Goal: Navigation & Orientation: Find specific page/section

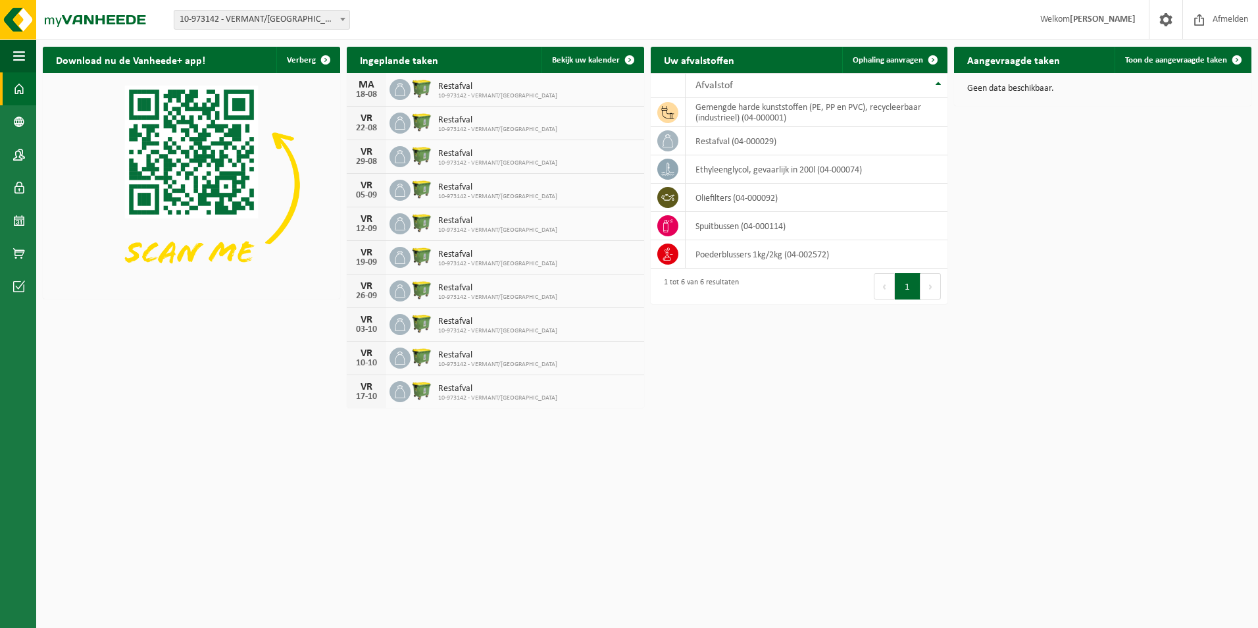
click at [341, 21] on span at bounding box center [342, 19] width 13 height 17
click at [14, 160] on span at bounding box center [19, 154] width 12 height 33
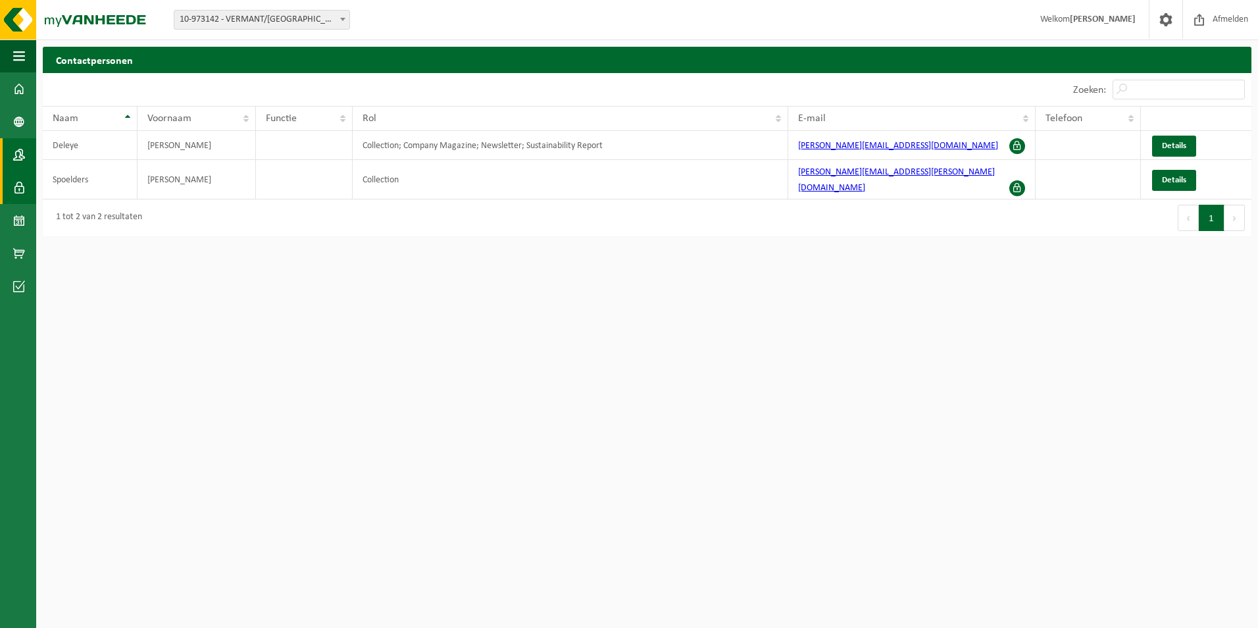
click at [20, 186] on span at bounding box center [19, 187] width 12 height 33
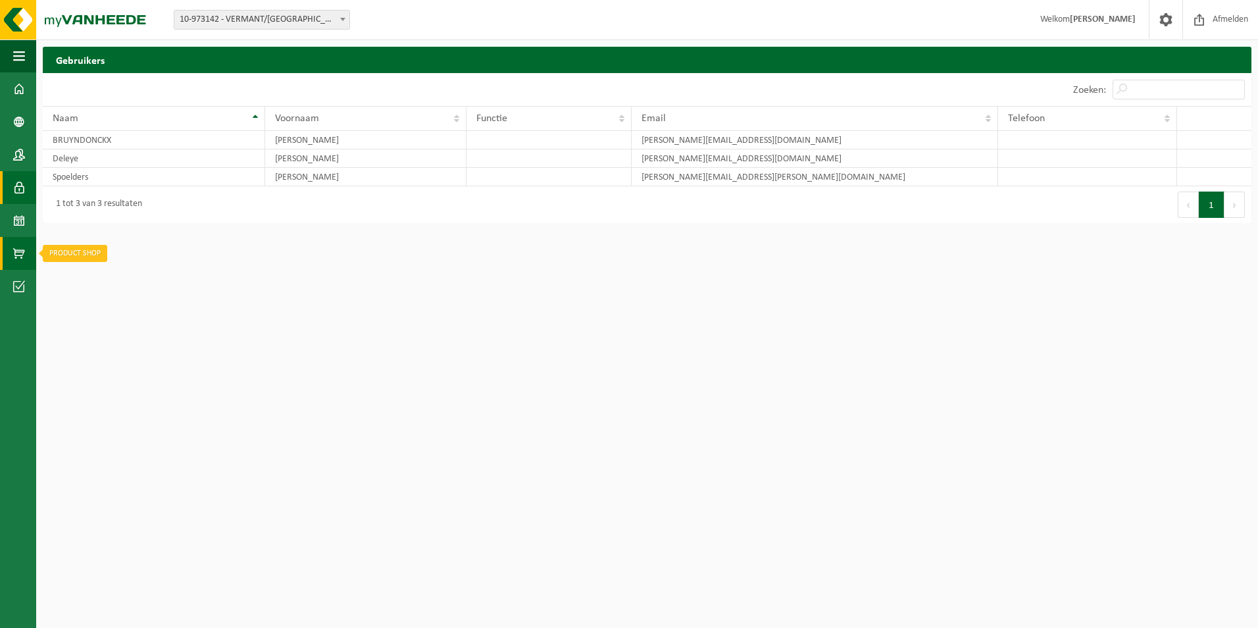
click at [16, 251] on span at bounding box center [19, 253] width 12 height 33
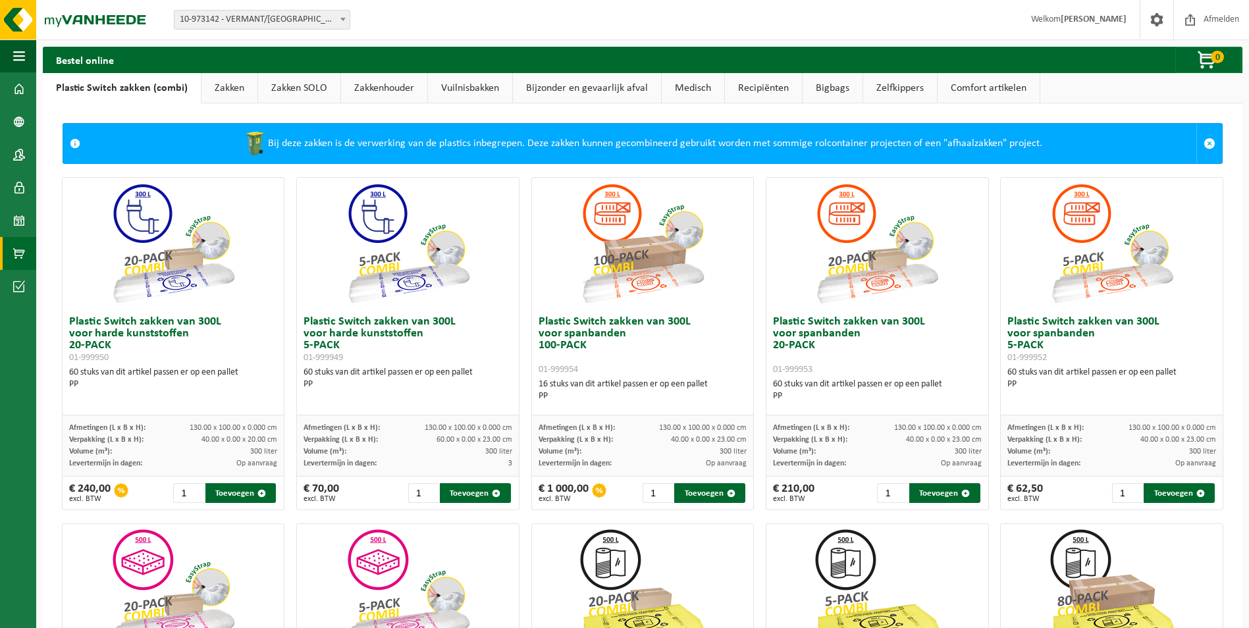
click at [452, 89] on link "Vuilnisbakken" at bounding box center [470, 88] width 84 height 30
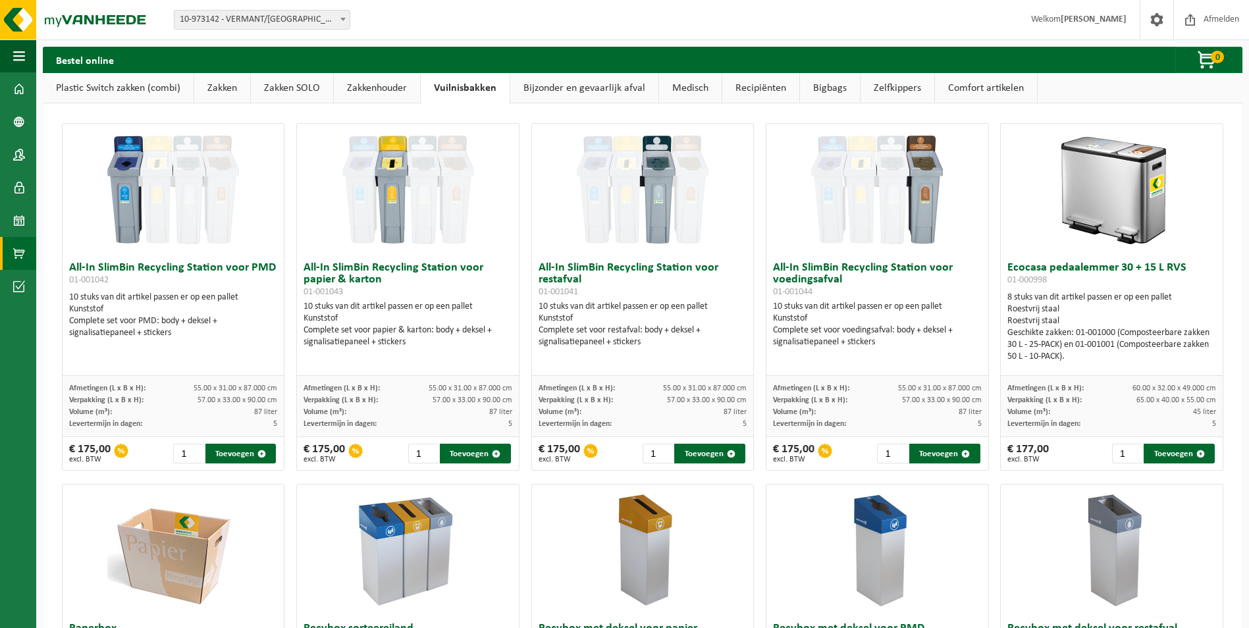
click at [885, 90] on link "Zelfkippers" at bounding box center [897, 88] width 74 height 30
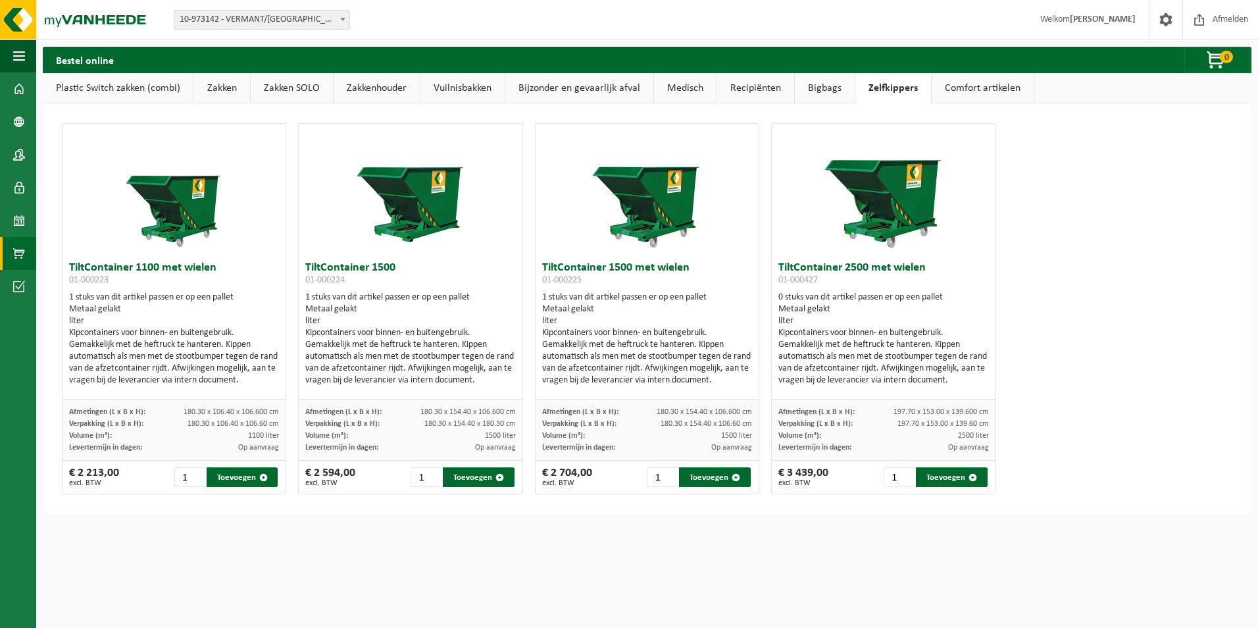
click at [227, 90] on link "Zakken" at bounding box center [222, 88] width 56 height 30
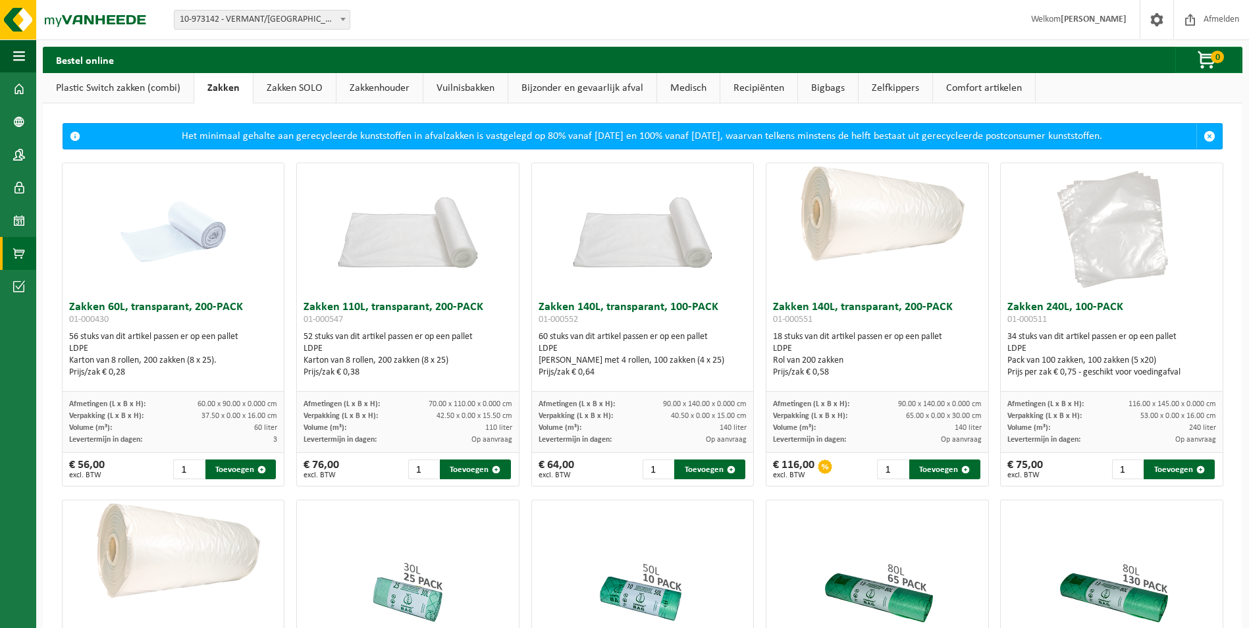
click at [376, 88] on link "Zakkenhouder" at bounding box center [379, 88] width 86 height 30
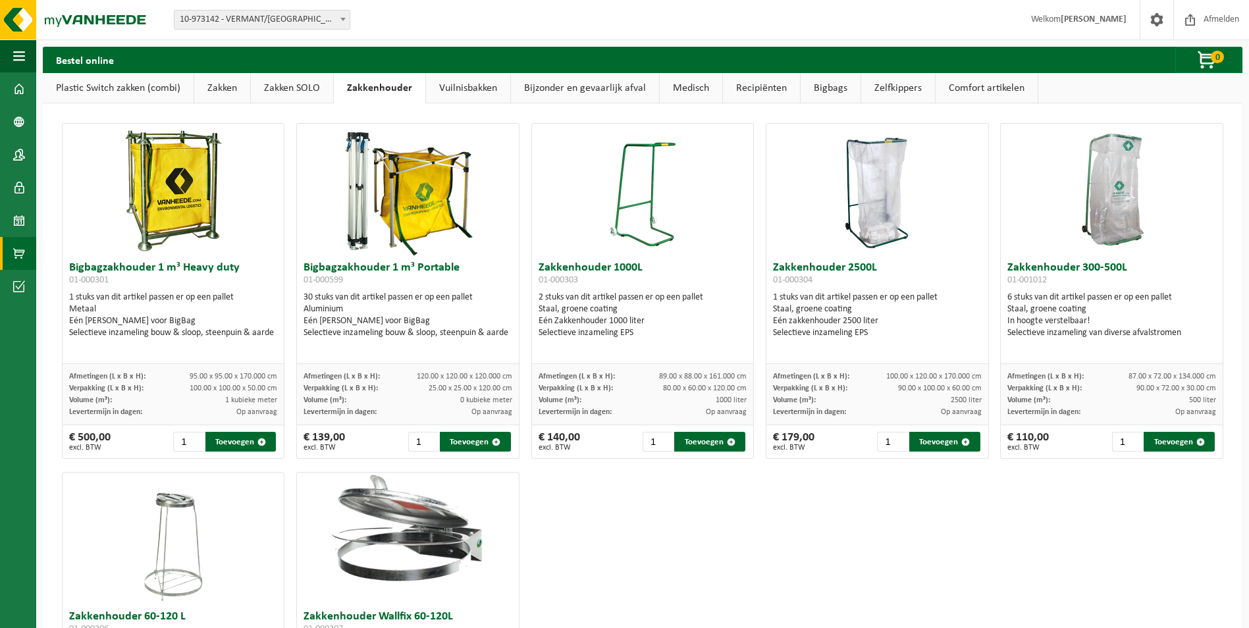
click at [221, 86] on link "Zakken" at bounding box center [222, 88] width 56 height 30
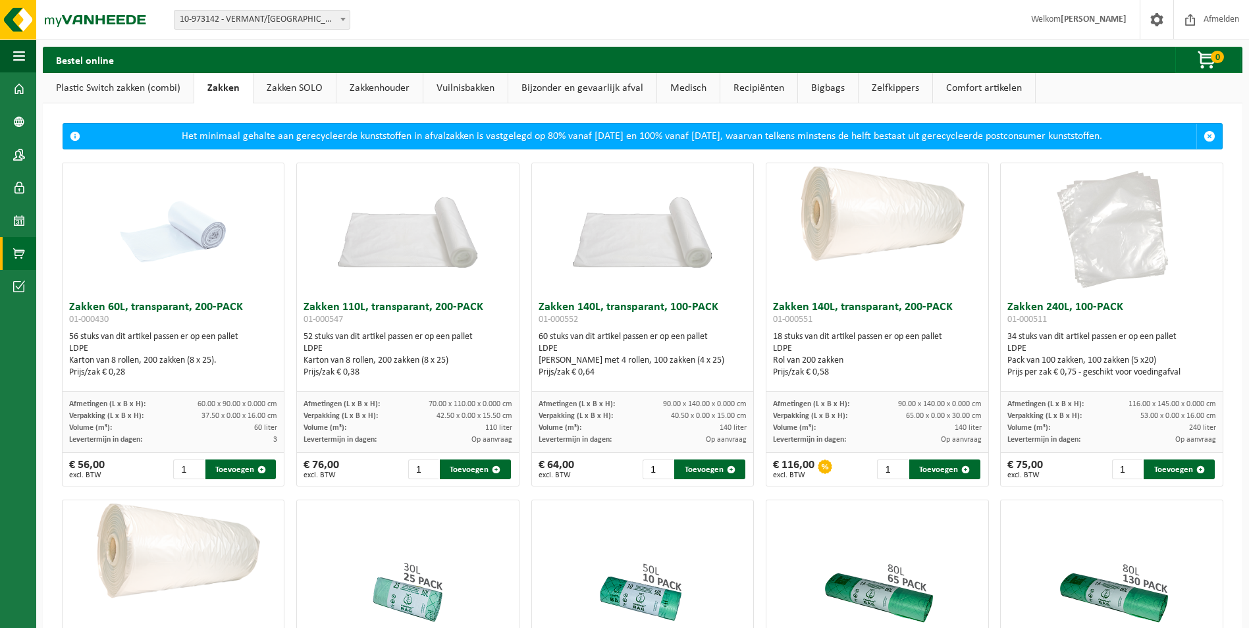
click at [136, 82] on link "Plastic Switch zakken (combi)" at bounding box center [118, 88] width 151 height 30
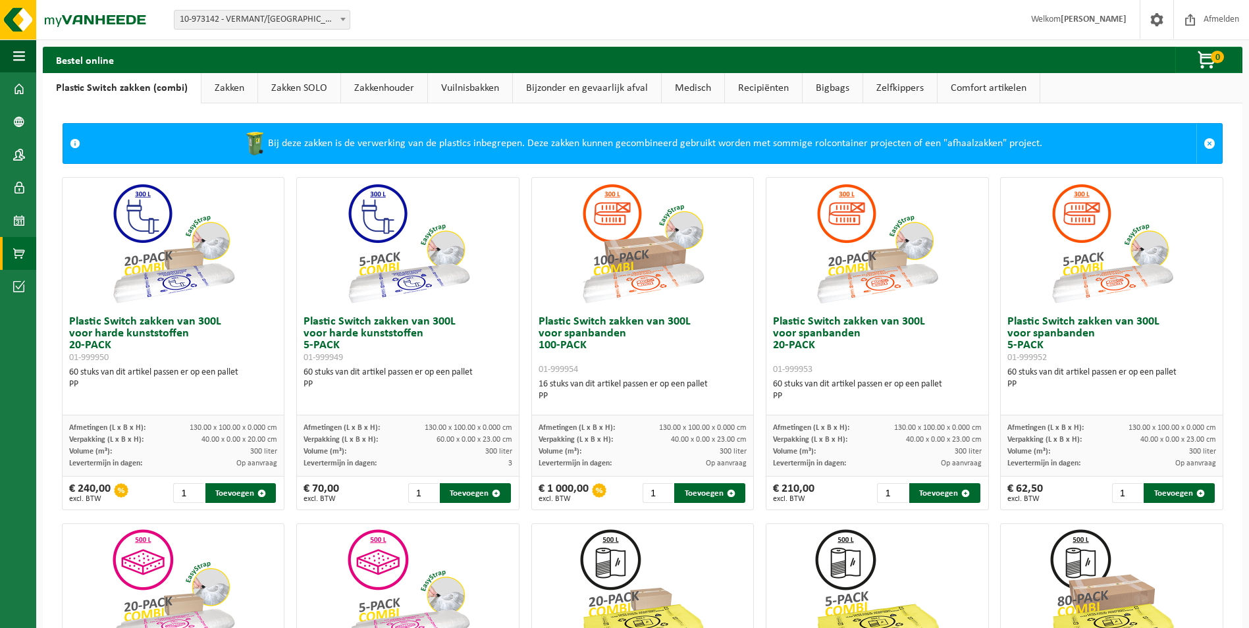
click at [831, 90] on link "Bigbags" at bounding box center [832, 88] width 60 height 30
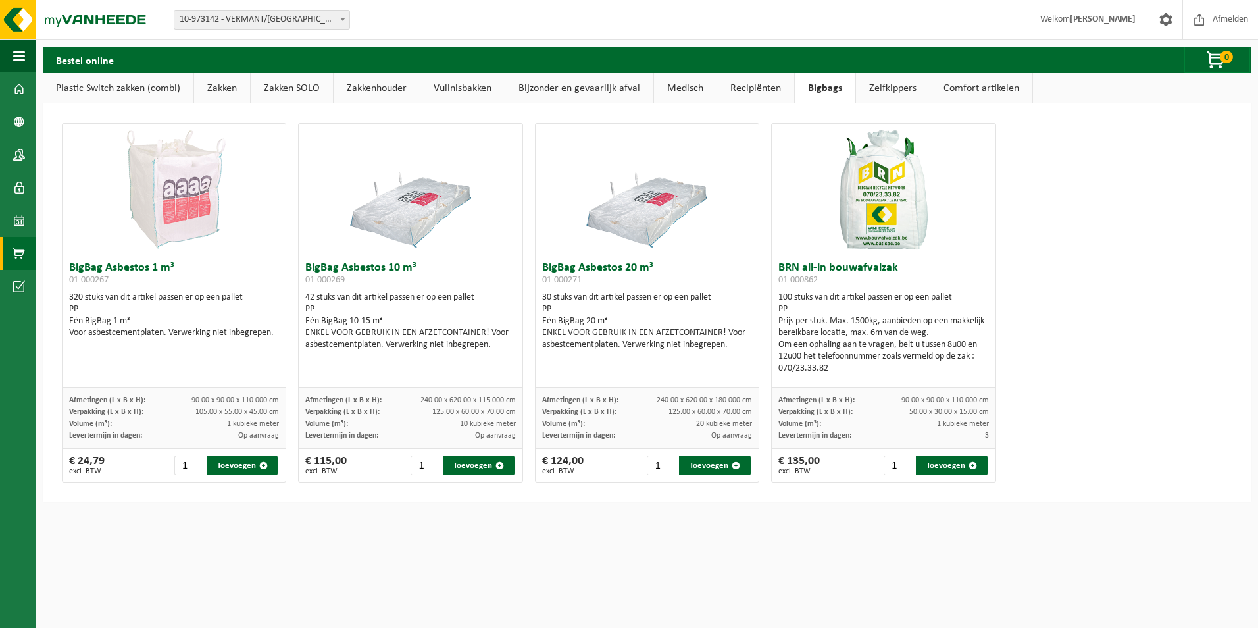
click at [948, 95] on link "Comfort artikelen" at bounding box center [982, 88] width 102 height 30
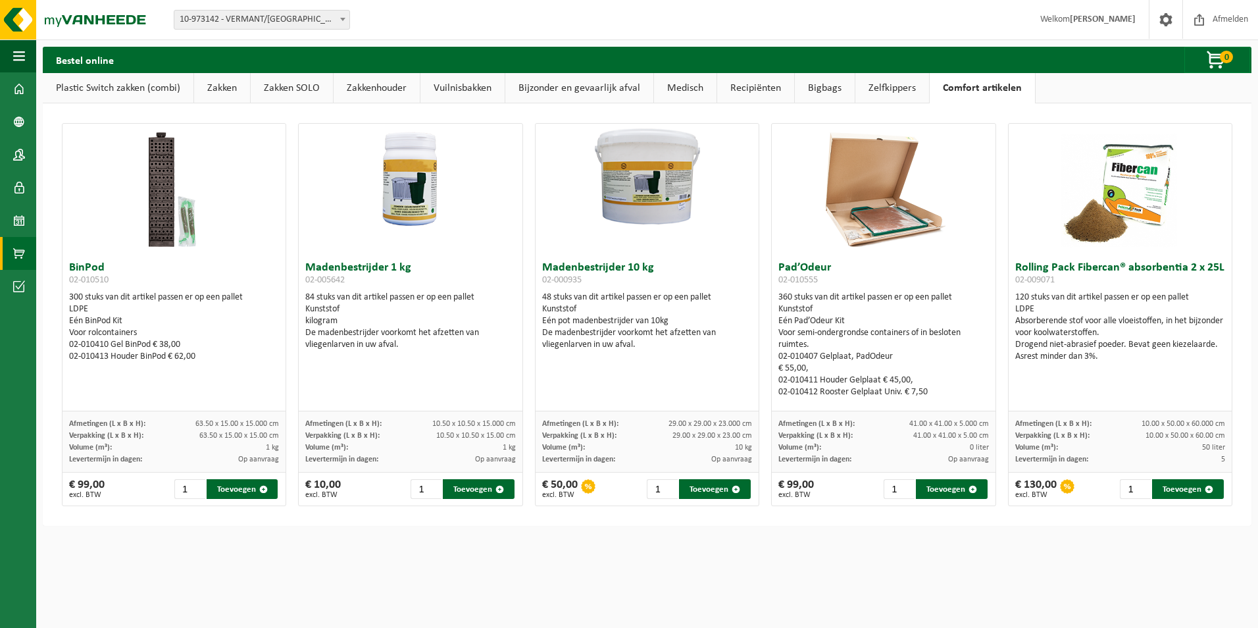
click at [819, 86] on link "Bigbags" at bounding box center [825, 88] width 60 height 30
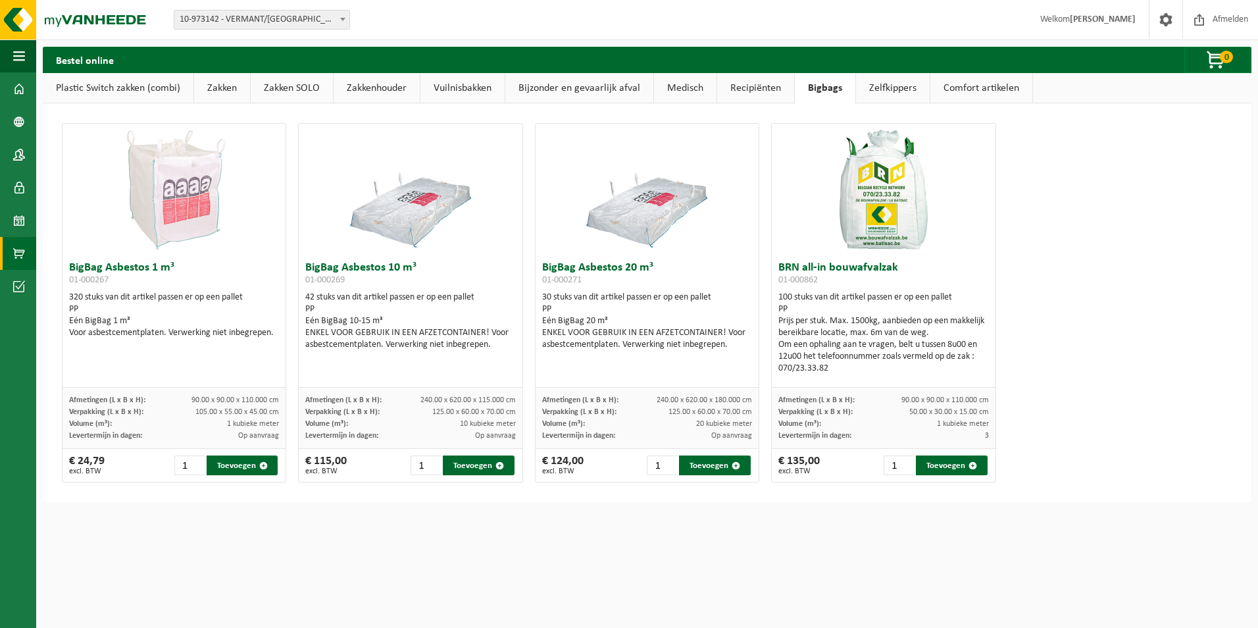
click at [753, 93] on link "Recipiënten" at bounding box center [755, 88] width 77 height 30
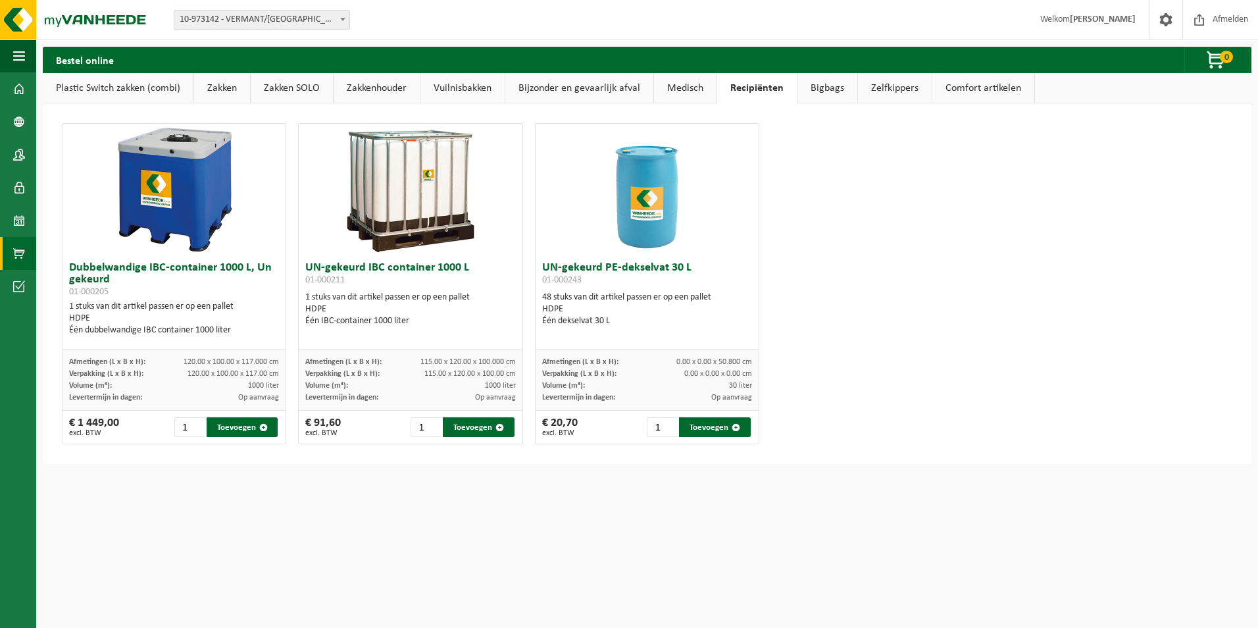
click at [685, 88] on link "Medisch" at bounding box center [685, 88] width 63 height 30
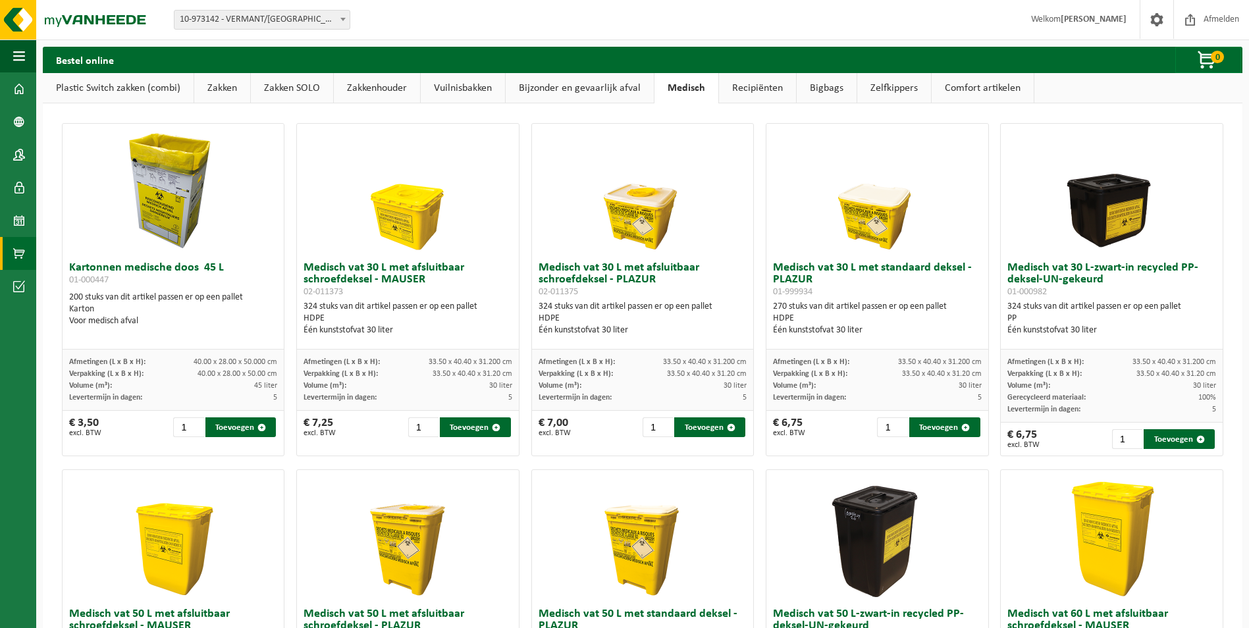
click at [609, 92] on link "Bijzonder en gevaarlijk afval" at bounding box center [580, 88] width 148 height 30
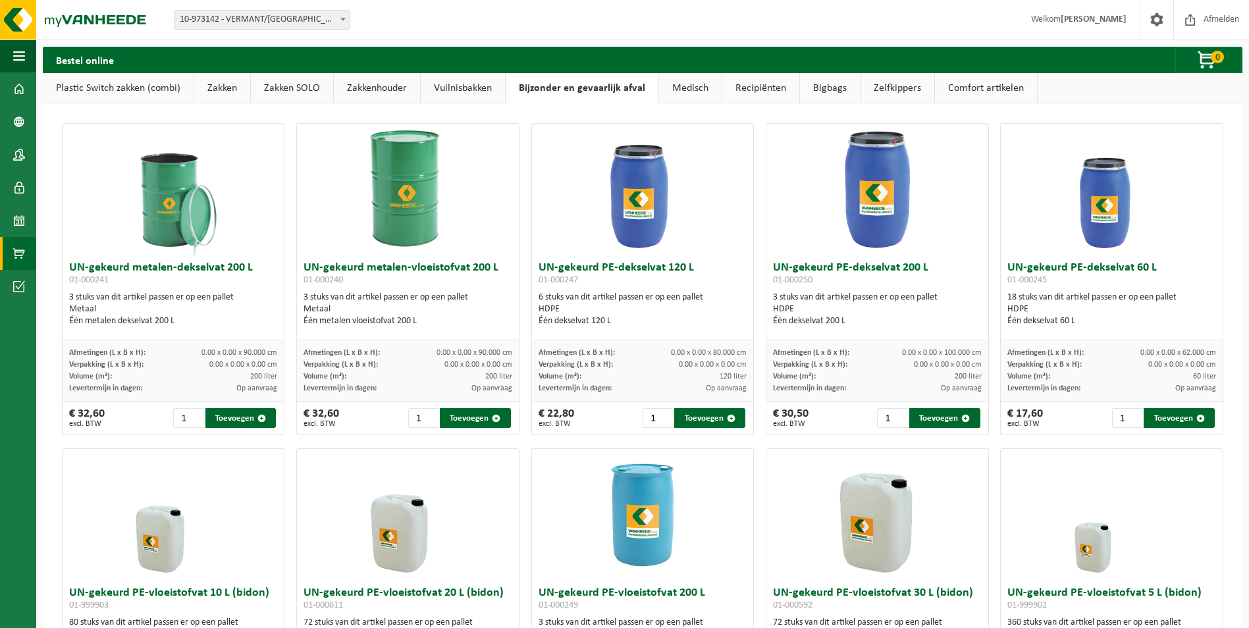
click at [458, 87] on link "Vuilnisbakken" at bounding box center [463, 88] width 84 height 30
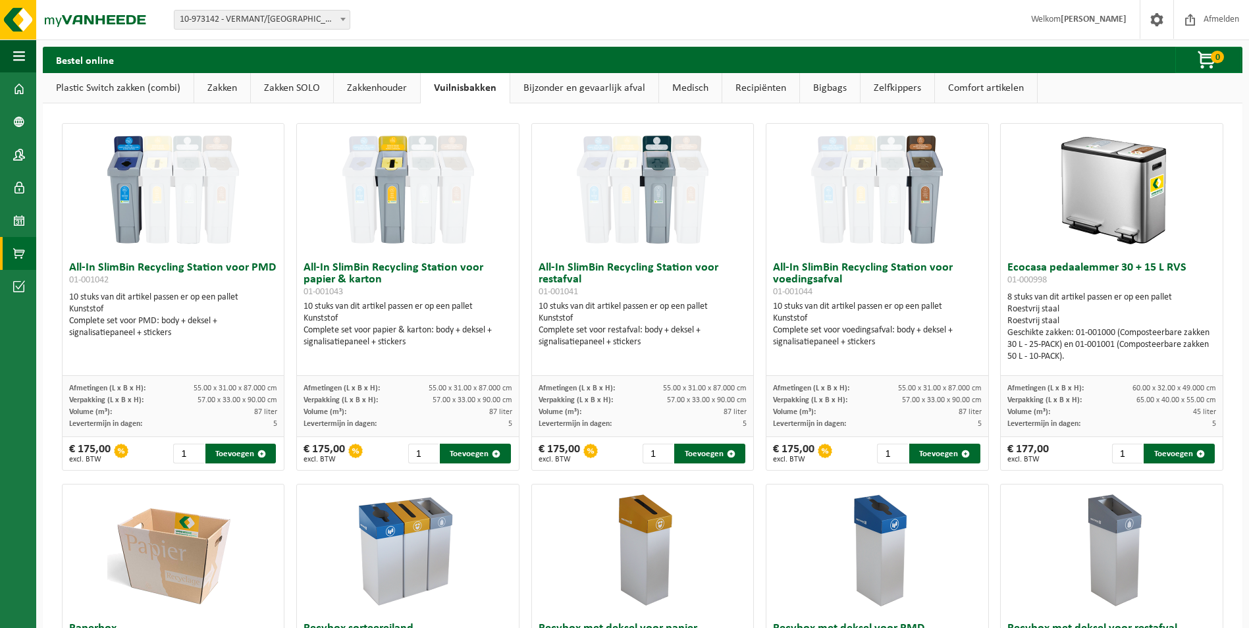
click at [156, 92] on link "Plastic Switch zakken (combi)" at bounding box center [118, 88] width 151 height 30
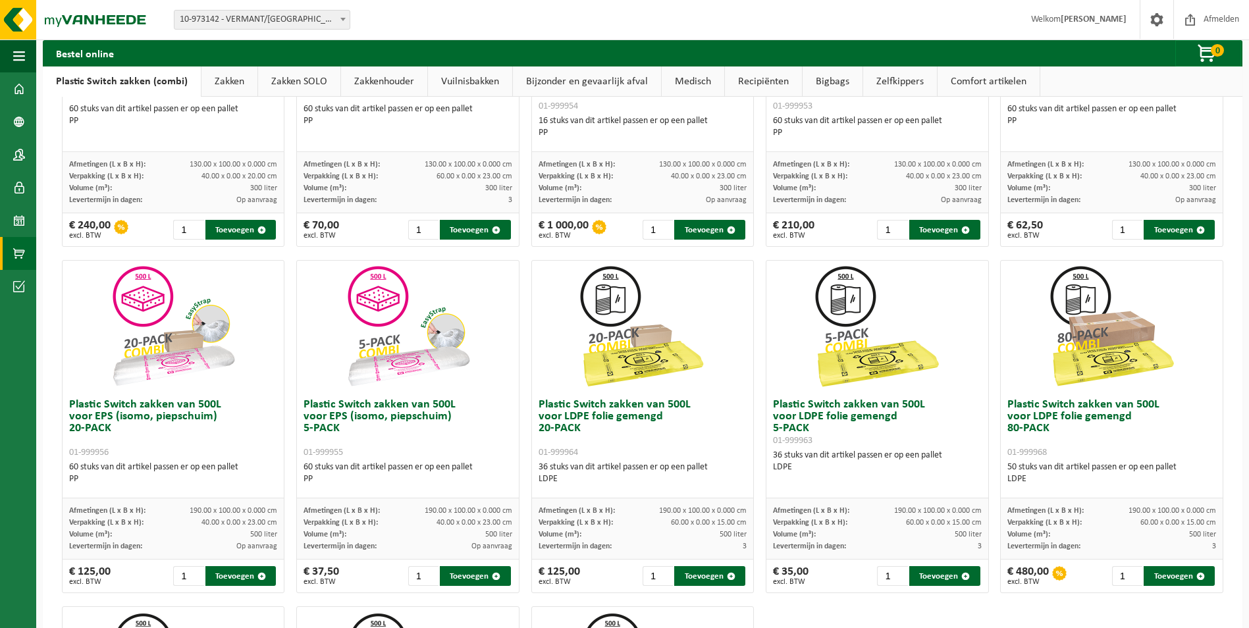
scroll to position [329, 0]
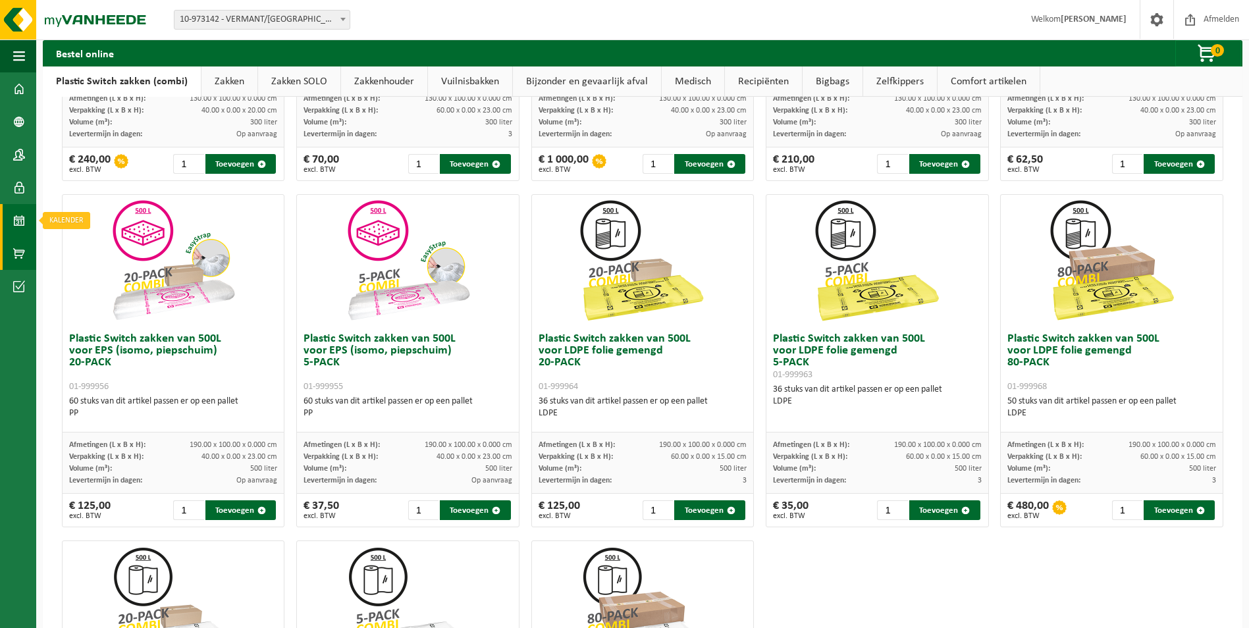
click at [20, 225] on span at bounding box center [19, 220] width 12 height 33
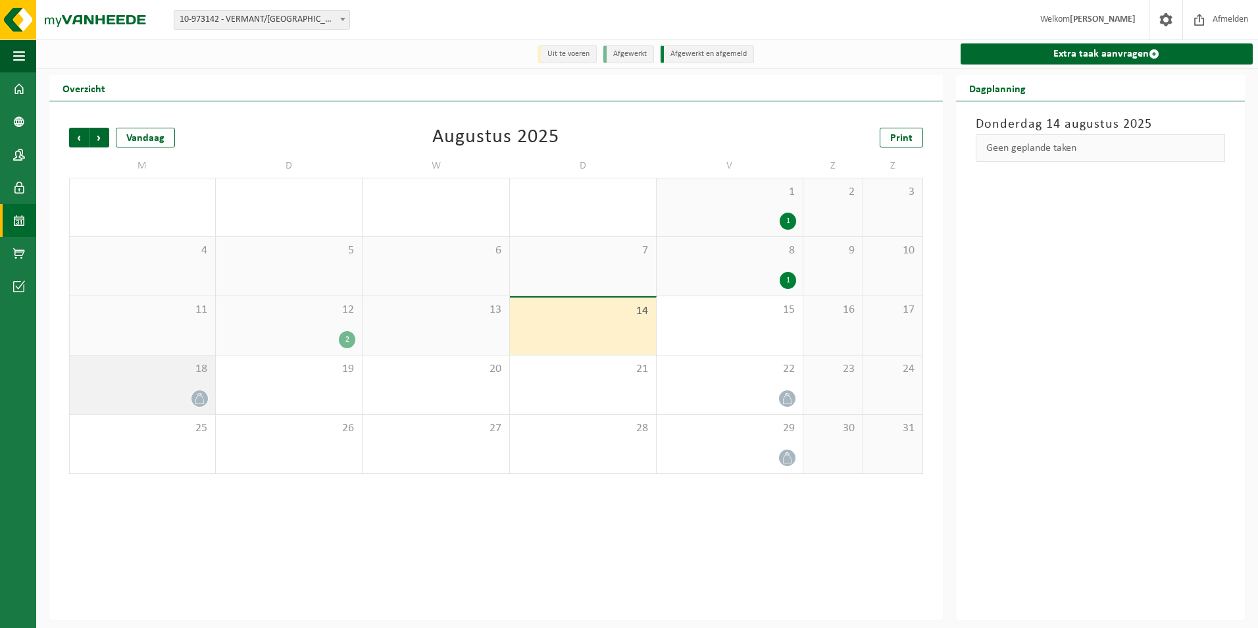
click at [165, 398] on div at bounding box center [142, 399] width 132 height 18
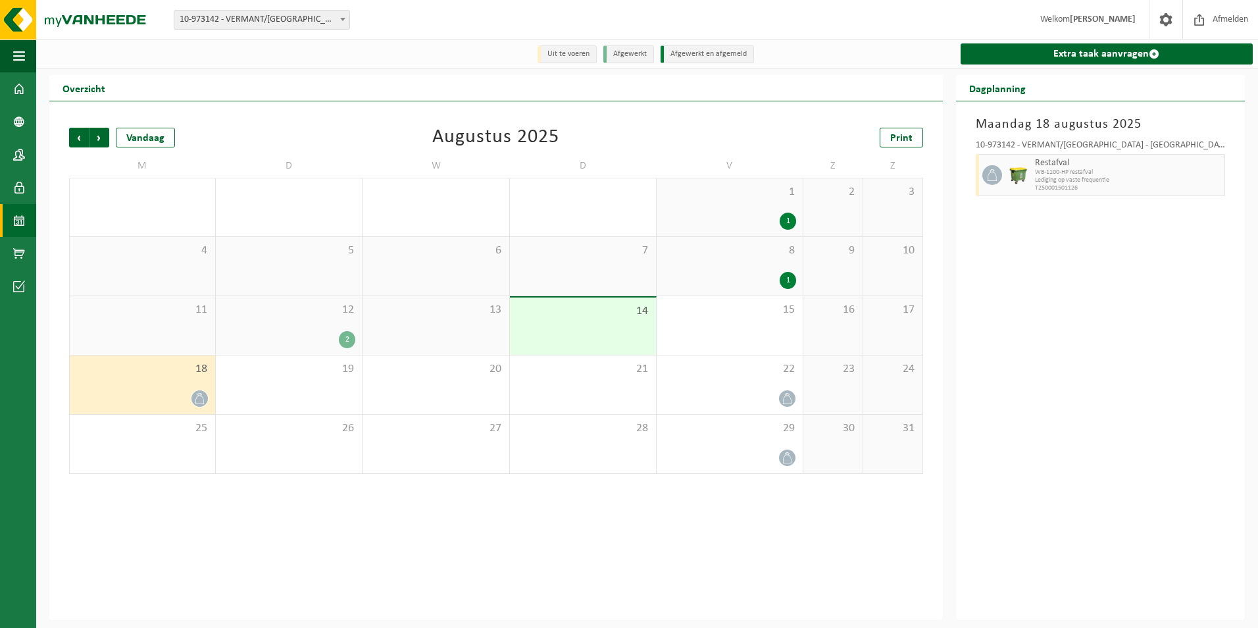
click at [307, 342] on div "2" at bounding box center [288, 339] width 133 height 17
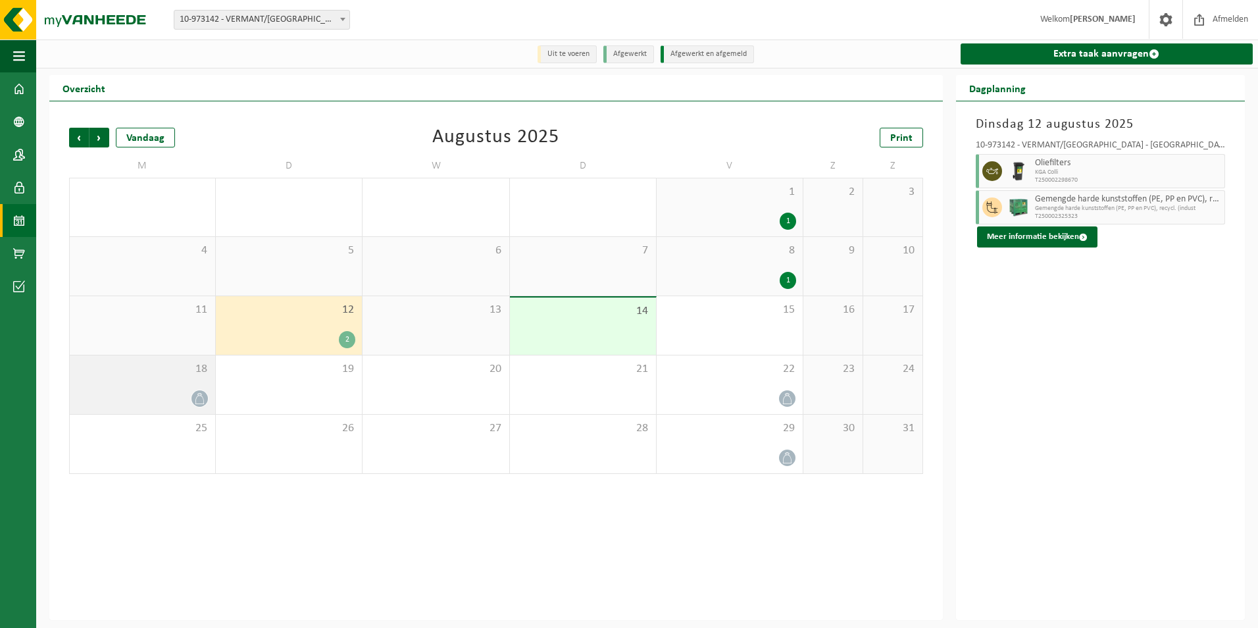
click at [168, 375] on span "18" at bounding box center [142, 369] width 132 height 14
